Goal: Communication & Community: Answer question/provide support

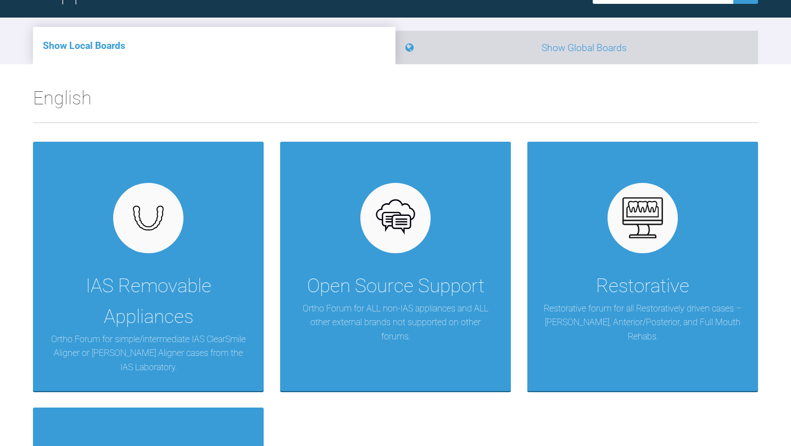
scroll to position [110, 0]
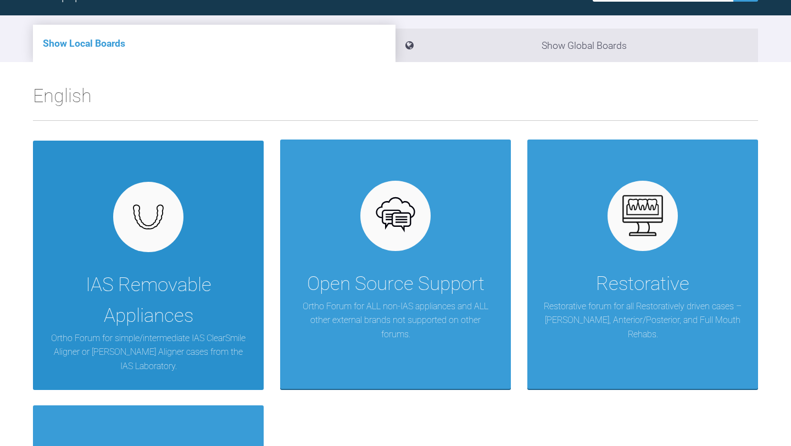
click at [192, 283] on div "IAS Removable Appliances" at bounding box center [148, 300] width 198 height 61
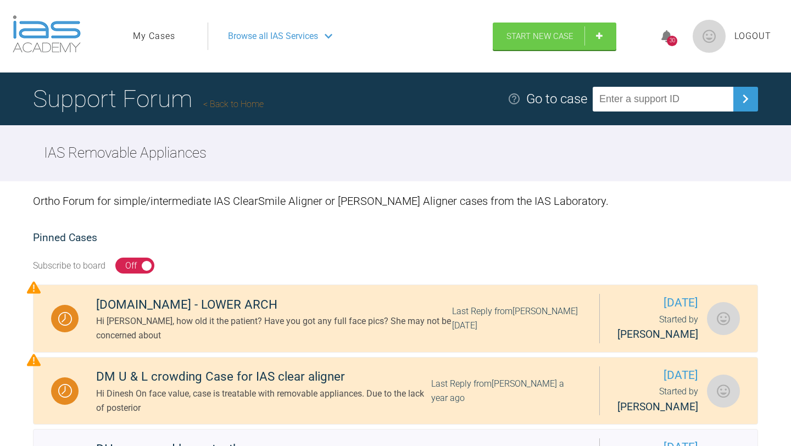
click at [176, 35] on li "My Cases" at bounding box center [155, 36] width 45 height 14
click at [163, 40] on link "My Cases" at bounding box center [154, 36] width 42 height 14
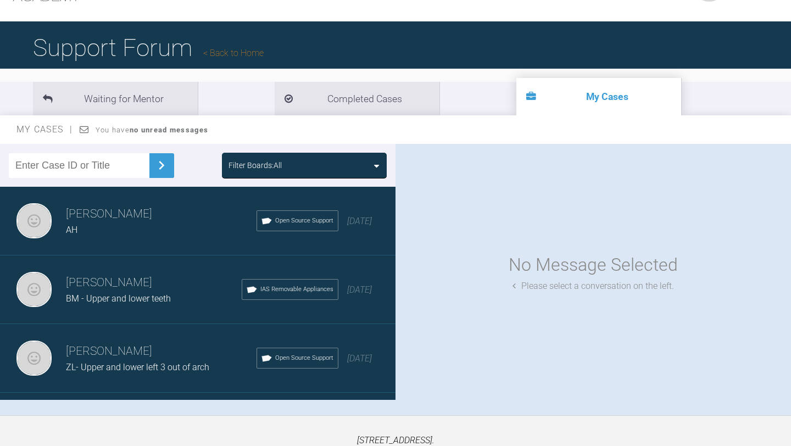
scroll to position [66, 0]
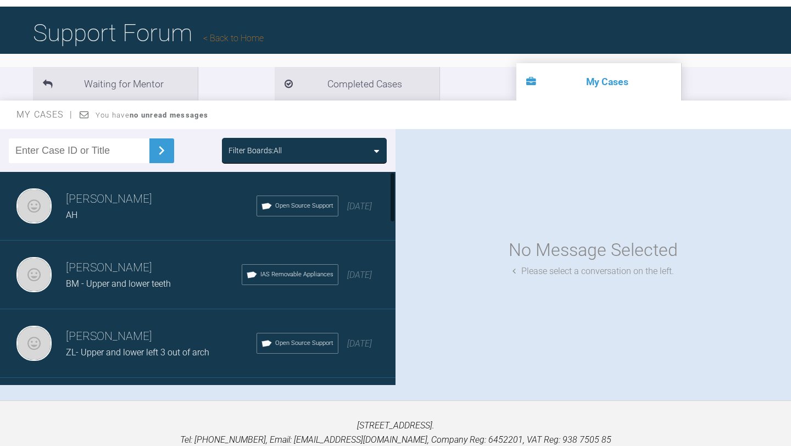
click at [156, 281] on span "BM - Upper and lower teeth" at bounding box center [118, 283] width 105 height 10
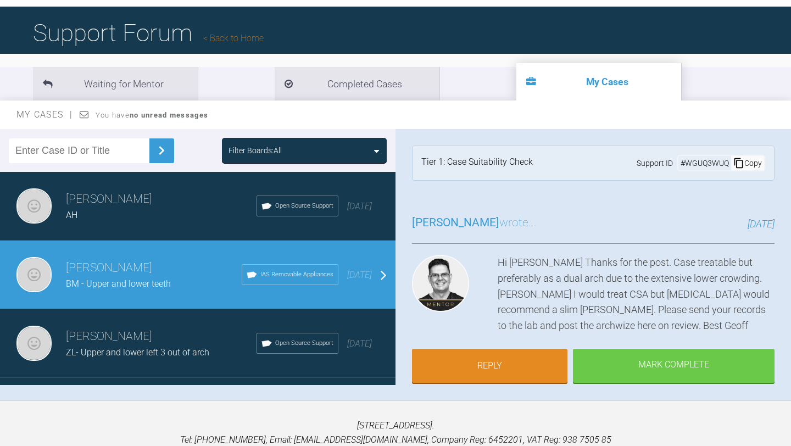
click at [777, 236] on div "[PERSON_NAME] wrote... [DATE] Hi [PERSON_NAME] Thanks for the post. Case treata…" at bounding box center [592, 305] width 395 height 216
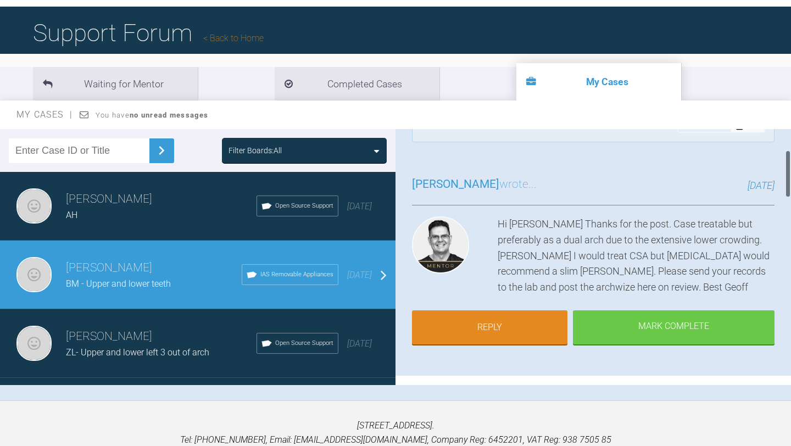
scroll to position [0, 0]
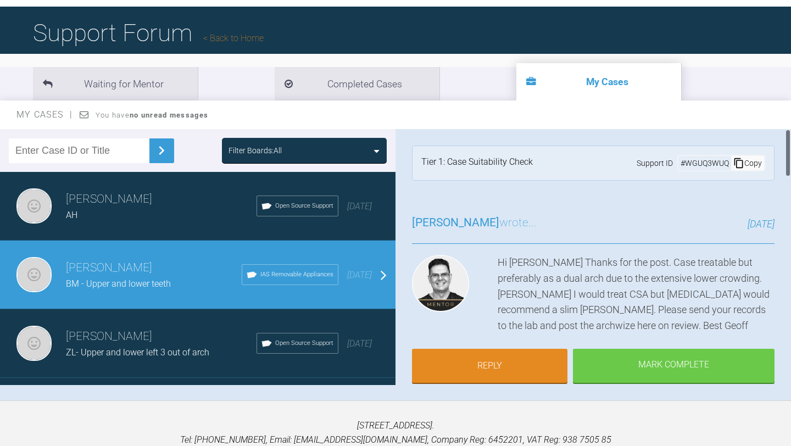
drag, startPoint x: 787, startPoint y: 156, endPoint x: 700, endPoint y: 150, distance: 87.6
click at [700, 150] on div "[PERSON_NAME] BM - Upper and lower teeth a few seconds ago Tier 1: Case Suitabi…" at bounding box center [592, 257] width 395 height 256
click at [562, 354] on link "Reply" at bounding box center [489, 367] width 155 height 34
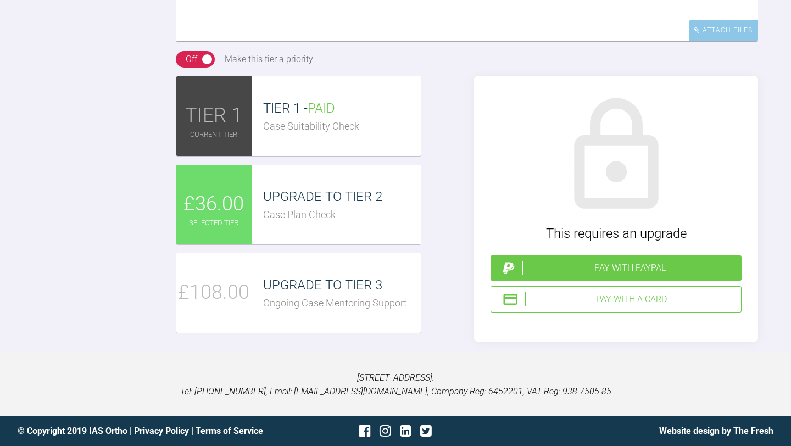
scroll to position [1499, 0]
click at [790, 130] on div "Reply To [PERSON_NAME] Hi [PERSON_NAME], Sorry I haven't been in touch on this …" at bounding box center [395, 110] width 791 height 464
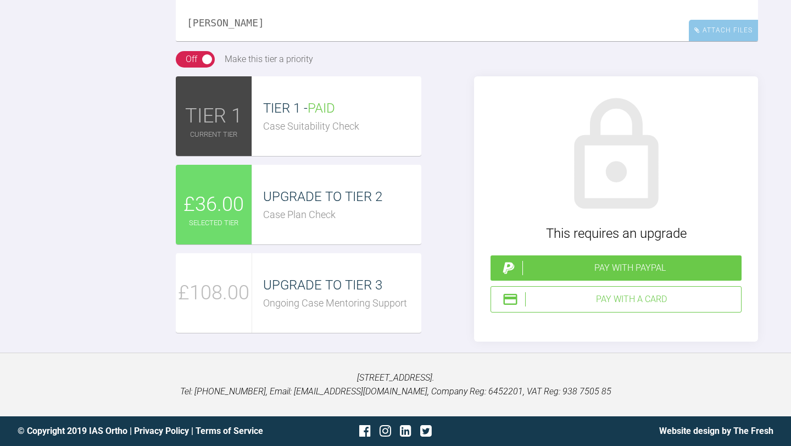
scroll to position [136, 0]
paste textarea "[URL][DOMAIN_NAME][DOMAIN_NAME]"
type textarea "Hi [PERSON_NAME], Sorry I haven't been in touch on this one for a while. The la…"
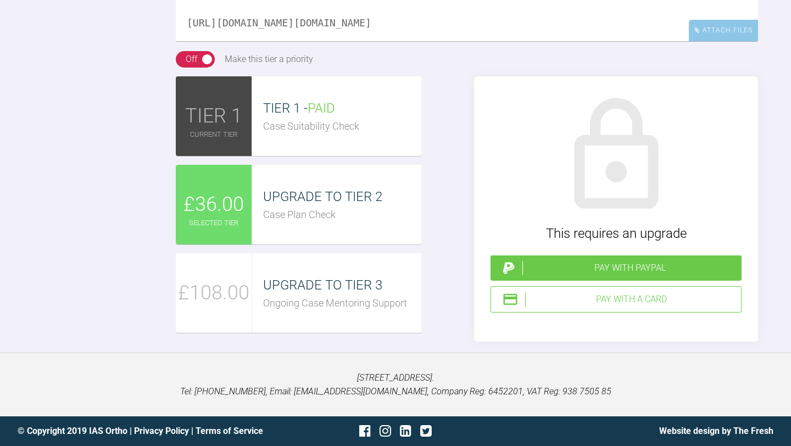
click at [629, 68] on div "On Off Make this tier a priority" at bounding box center [467, 59] width 582 height 16
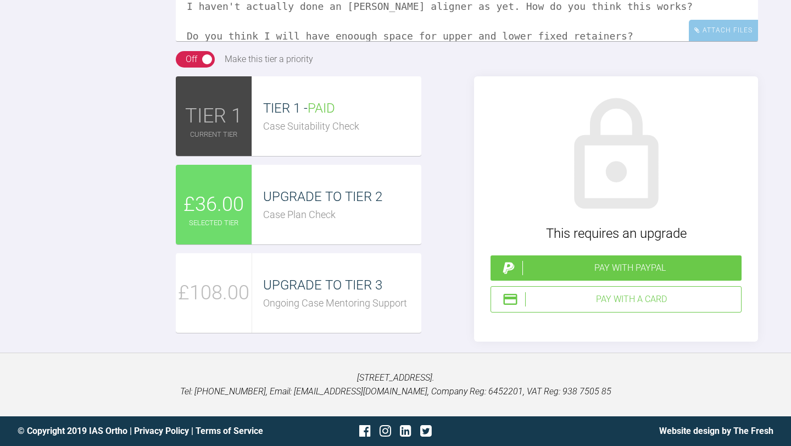
scroll to position [82, 0]
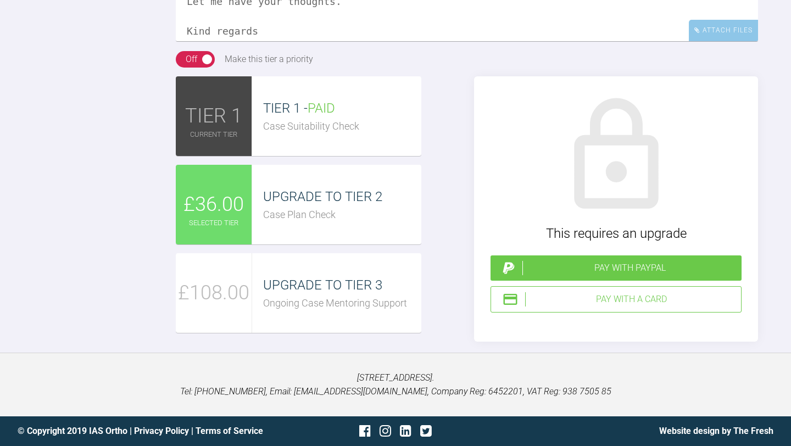
click at [591, 306] on div "Pay with a Card" at bounding box center [630, 299] width 211 height 14
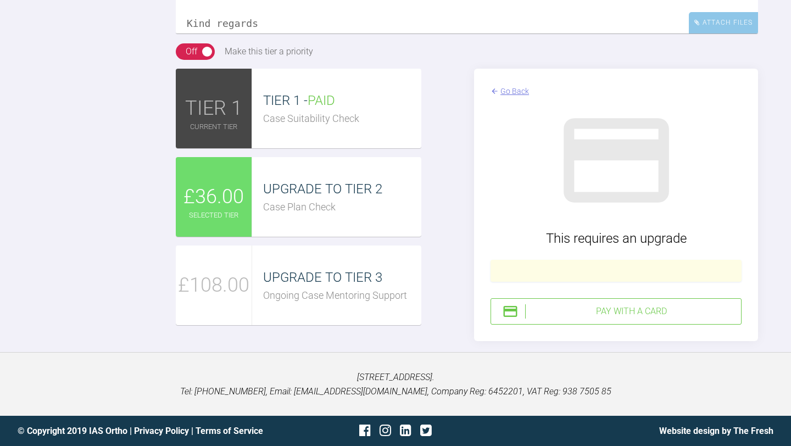
click at [647, 318] on div "Pay with a Card" at bounding box center [630, 311] width 211 height 14
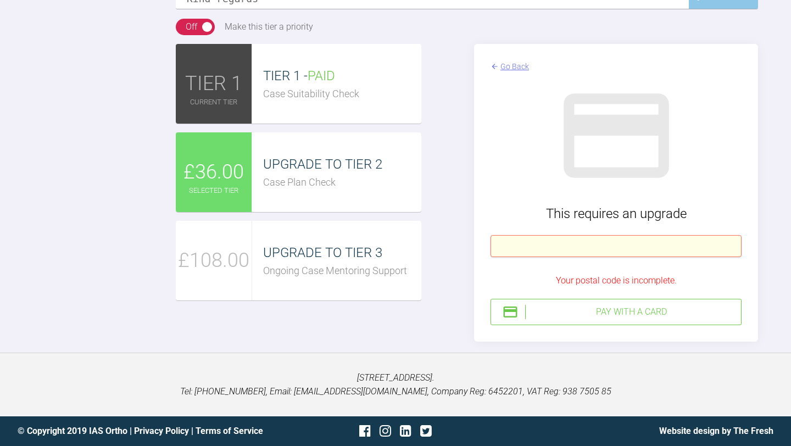
click at [705, 257] on div at bounding box center [615, 246] width 251 height 22
click at [597, 319] on div "Pay with a Card" at bounding box center [630, 312] width 211 height 14
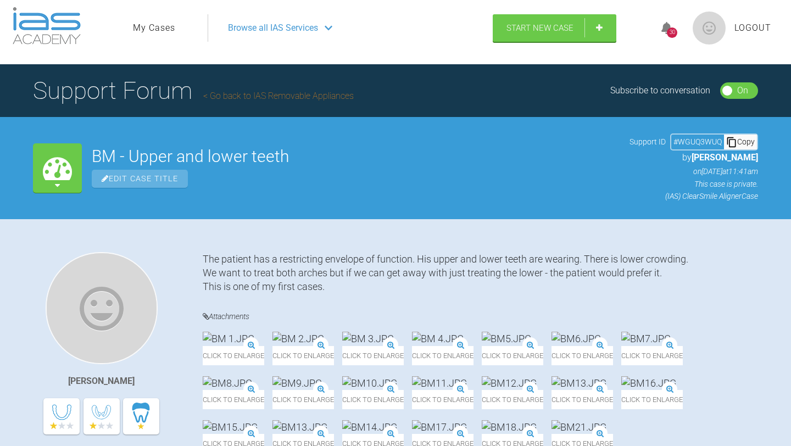
scroll to position [0, 0]
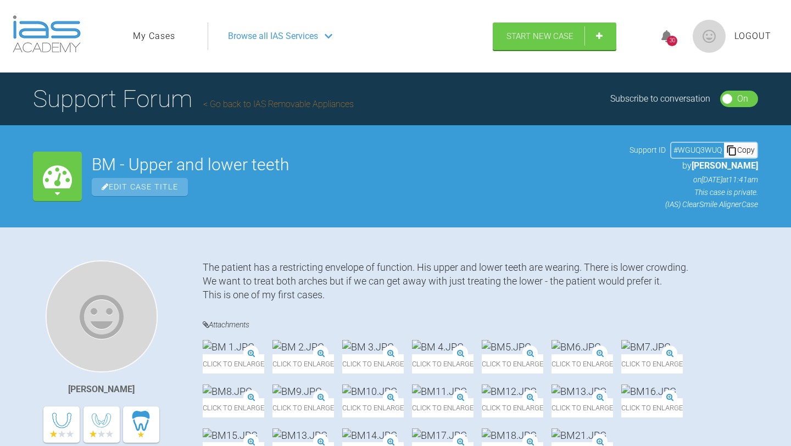
click at [153, 32] on link "My Cases" at bounding box center [154, 36] width 42 height 14
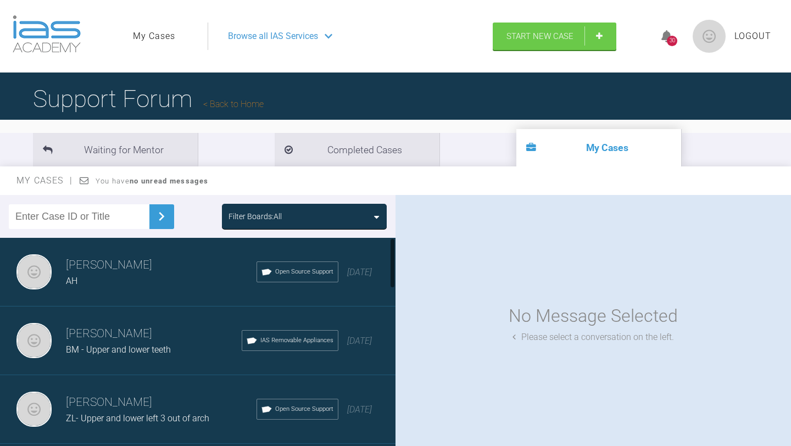
click at [127, 267] on h3 "[PERSON_NAME]" at bounding box center [161, 265] width 191 height 19
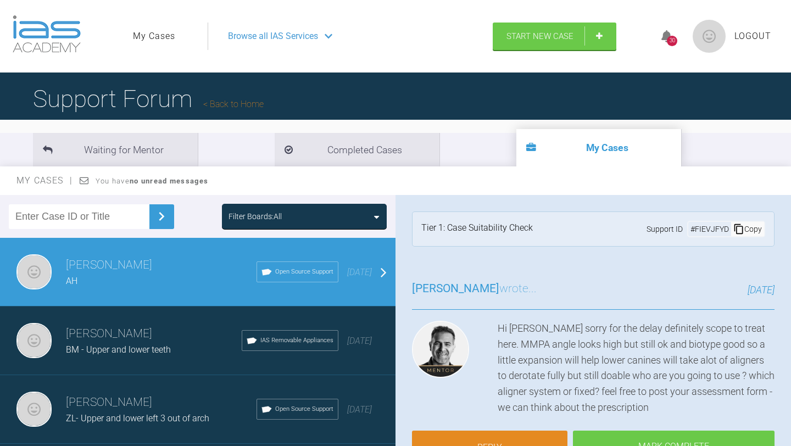
click at [778, 376] on div "[PERSON_NAME] wrote... [DATE] Hi [PERSON_NAME] sorry for the delay definitely s…" at bounding box center [592, 379] width 395 height 232
